Goal: Task Accomplishment & Management: Manage account settings

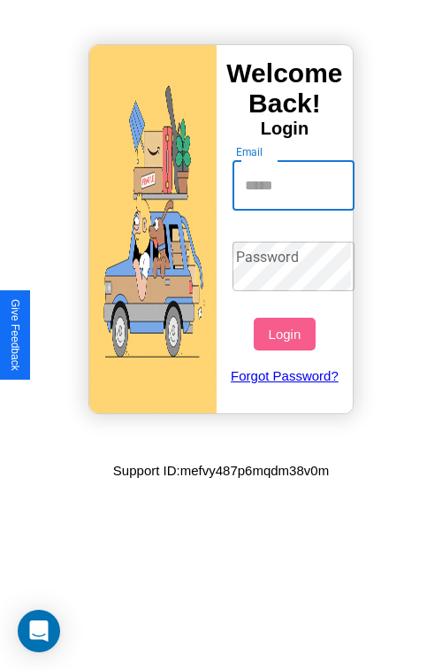
click at [296, 185] on input "Email" at bounding box center [294, 186] width 123 height 50
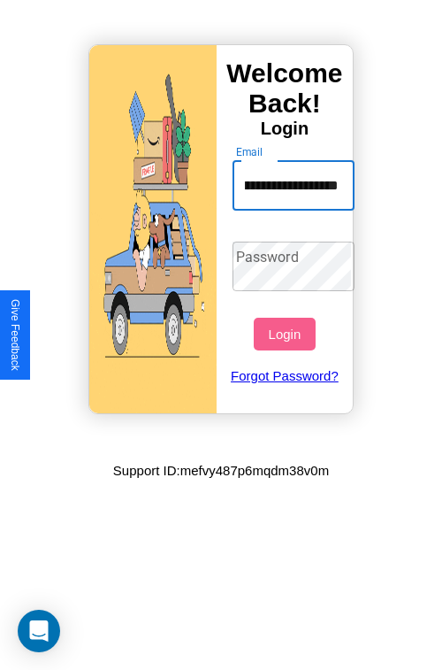
scroll to position [0, 96]
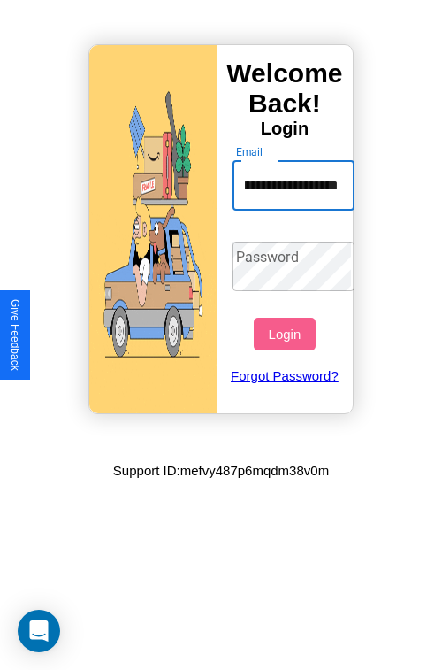
type input "**********"
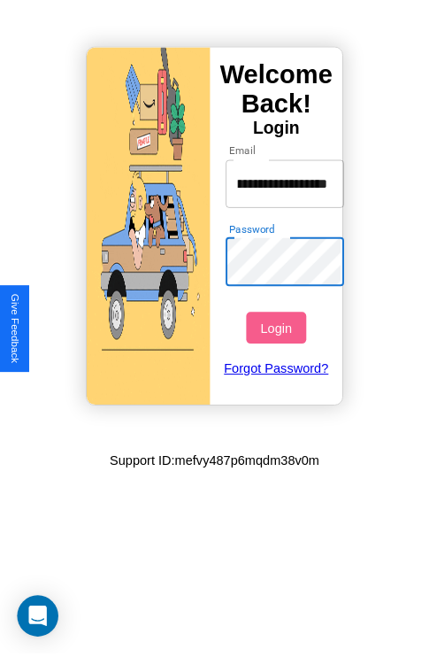
scroll to position [0, 0]
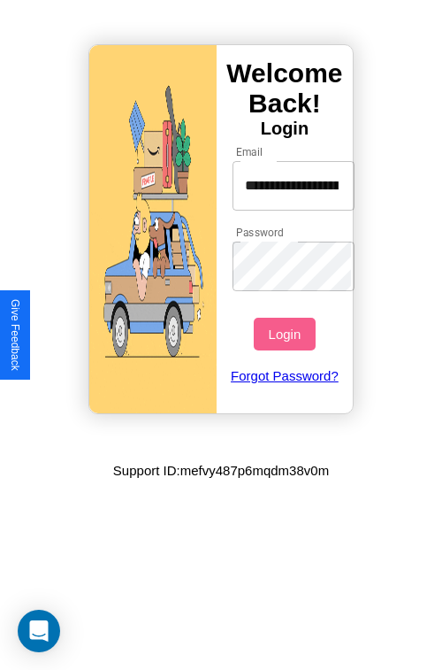
click at [287, 334] on button "Login" at bounding box center [284, 334] width 61 height 33
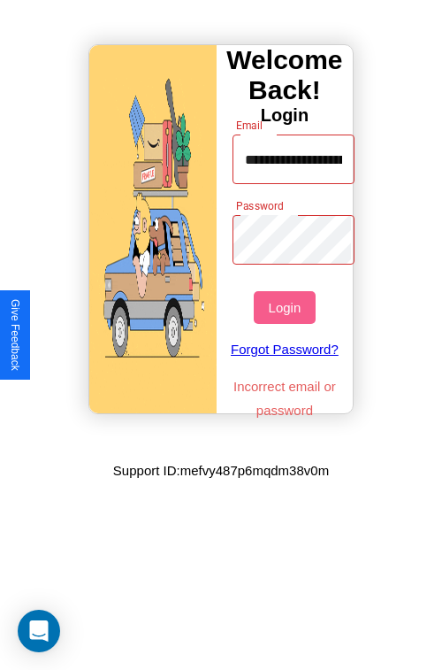
click at [287, 307] on button "Login" at bounding box center [284, 307] width 61 height 33
